Goal: Transaction & Acquisition: Download file/media

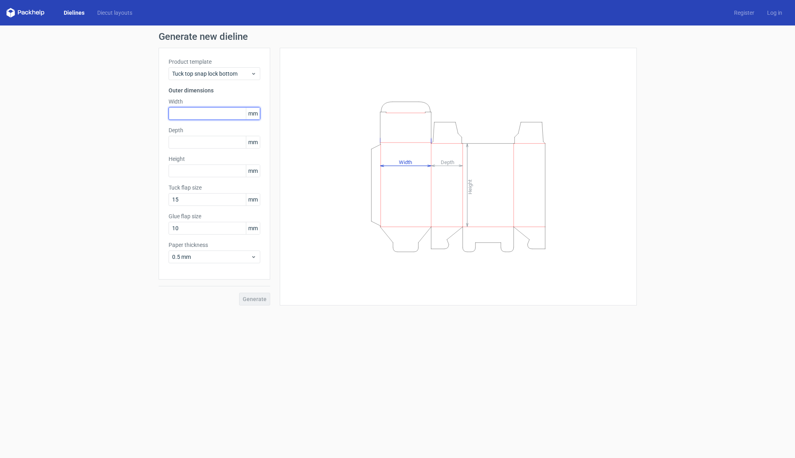
click at [199, 111] on input "text" at bounding box center [215, 113] width 92 height 13
type input "145"
type input "125"
type input "145"
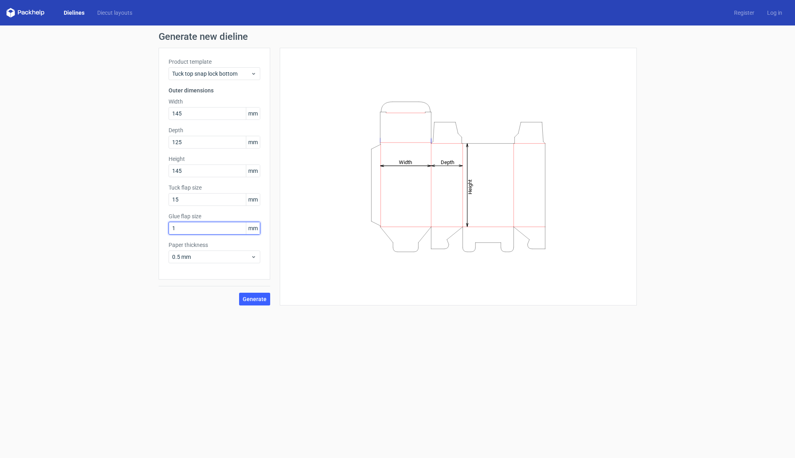
type input "15"
click at [248, 297] on span "Generate" at bounding box center [255, 300] width 24 height 6
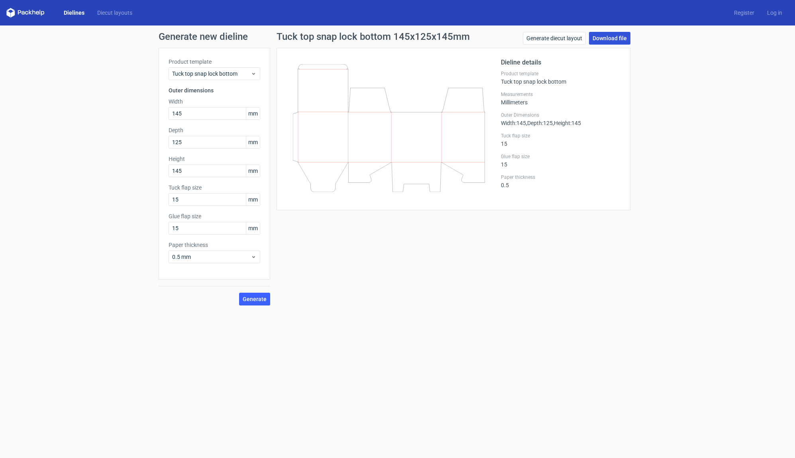
click at [615, 35] on link "Download file" at bounding box center [609, 38] width 41 height 13
click at [339, 257] on div "Tuck top snap lock bottom 145x125x145mm Generate diecut layout Download file Di…" at bounding box center [453, 169] width 367 height 274
drag, startPoint x: 177, startPoint y: 144, endPoint x: 178, endPoint y: 151, distance: 7.7
click at [177, 144] on input "125" at bounding box center [215, 142] width 92 height 13
type input "115"
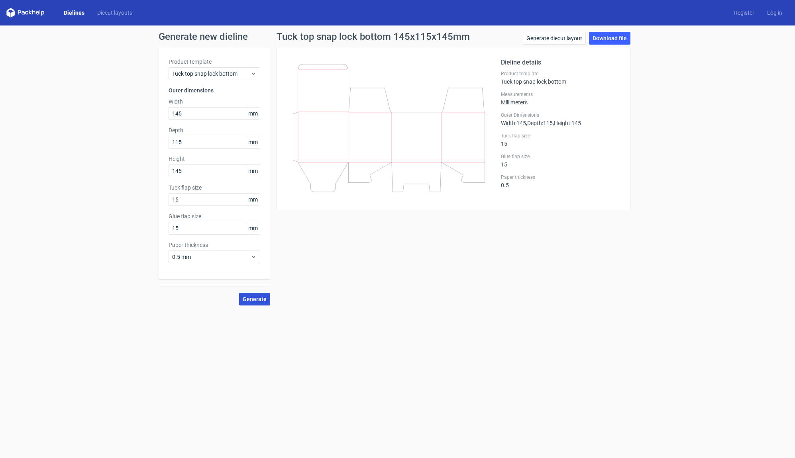
click at [256, 303] on button "Generate" at bounding box center [254, 299] width 31 height 13
click at [517, 267] on div "Tuck top snap lock bottom 145x115x145mm Generate diecut layout Download file Di…" at bounding box center [453, 169] width 367 height 274
click at [257, 296] on button "Generate" at bounding box center [254, 299] width 31 height 13
click at [604, 38] on link "Download file" at bounding box center [609, 38] width 41 height 13
click at [493, 240] on div "Tuck top snap lock bottom 145x115x145mm Generate diecut layout Download file Di…" at bounding box center [453, 169] width 367 height 274
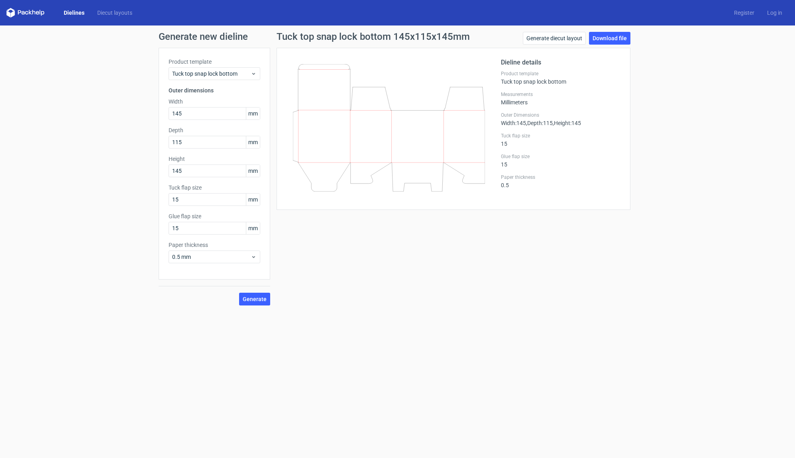
click at [55, 138] on div "Generate new dieline Product template Tuck top snap lock bottom Outer dimension…" at bounding box center [397, 169] width 795 height 287
